Goal: Task Accomplishment & Management: Manage account settings

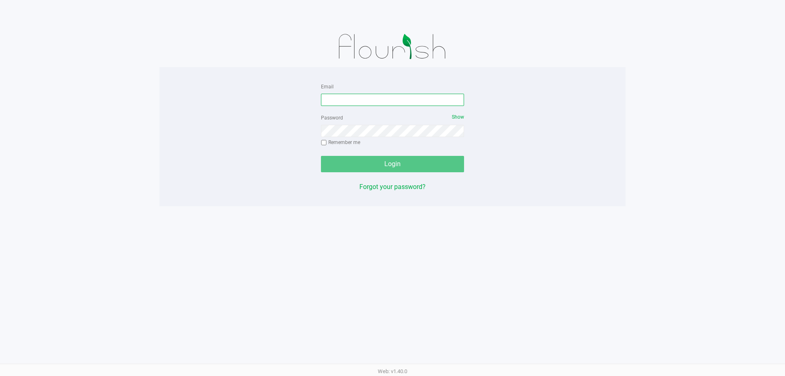
click at [337, 99] on input "Email" at bounding box center [392, 100] width 143 height 12
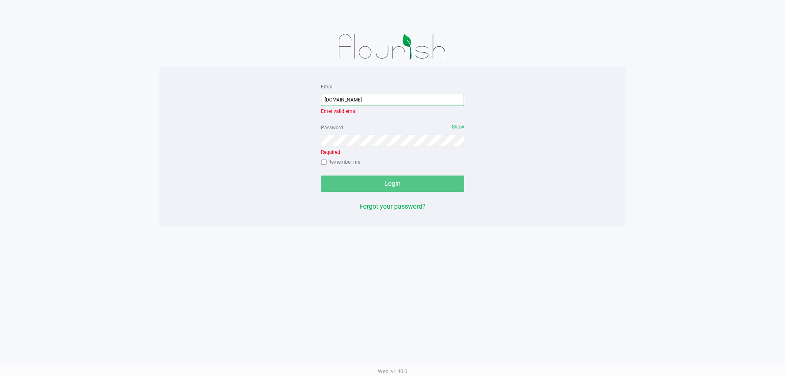
click at [345, 99] on input "[DOMAIN_NAME]" at bounding box center [392, 100] width 143 height 12
type input "[EMAIL_ADDRESS][DOMAIN_NAME]"
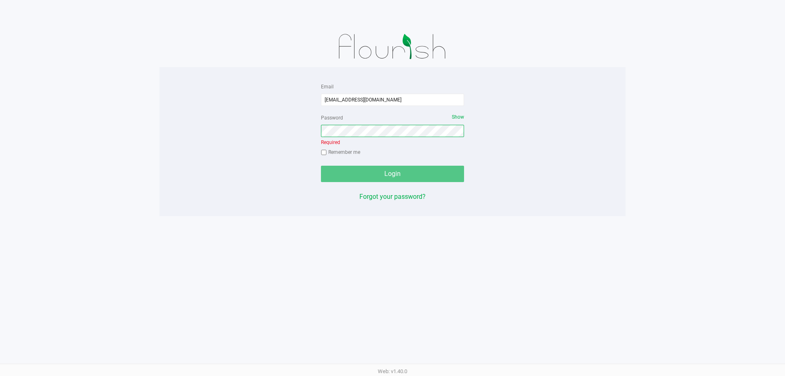
click at [356, 140] on div "Password Show Required Remember me" at bounding box center [392, 135] width 143 height 47
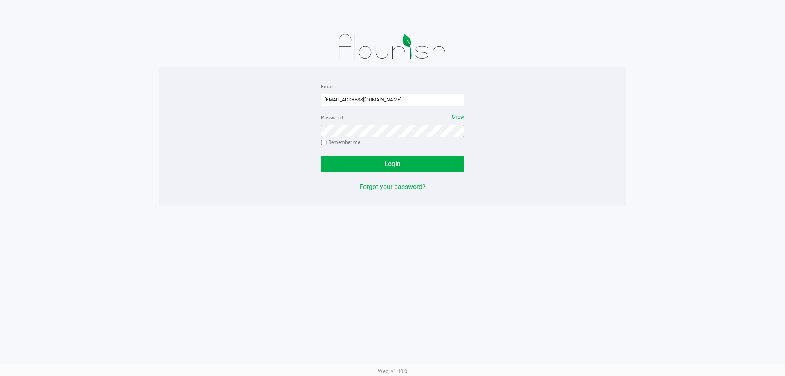
click at [321, 156] on button "Login" at bounding box center [392, 164] width 143 height 16
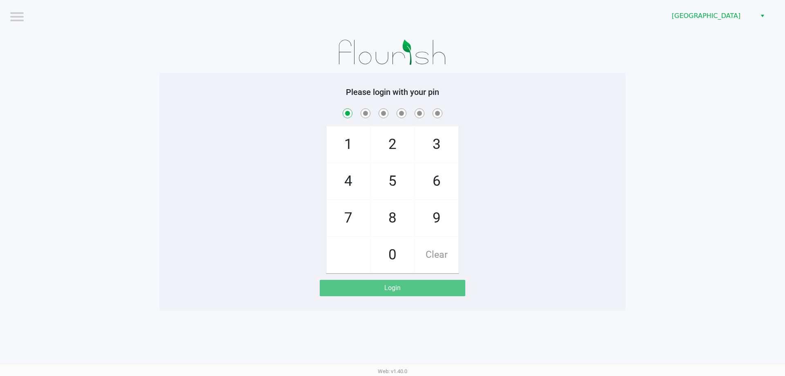
checkbox input "true"
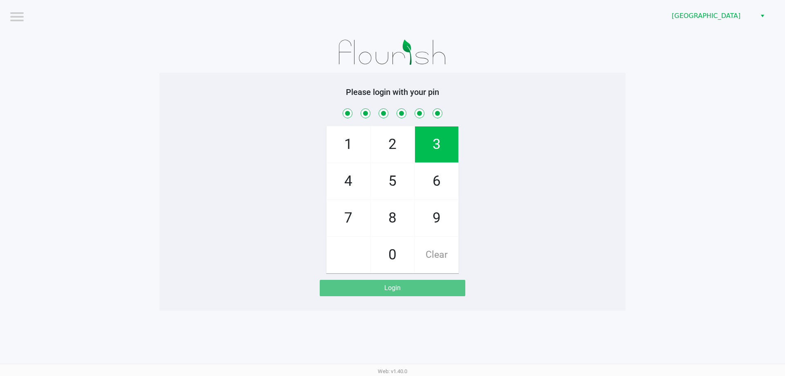
checkbox input "true"
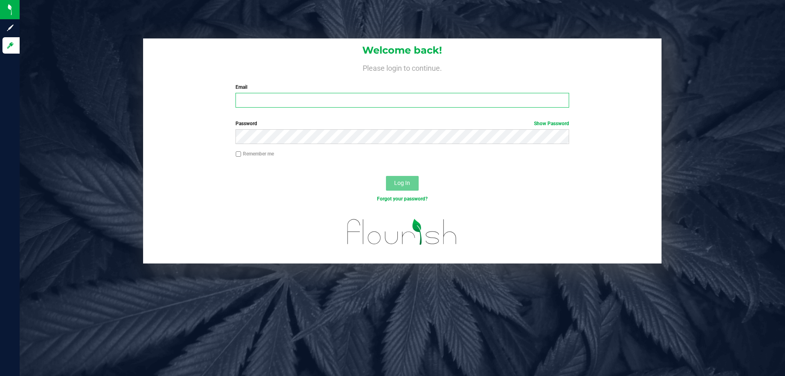
click at [251, 104] on input "Email" at bounding box center [402, 100] width 333 height 15
type input "[EMAIL_ADDRESS][DOMAIN_NAME]"
click at [386, 176] on button "Log In" at bounding box center [402, 183] width 33 height 15
